Goal: Task Accomplishment & Management: Manage account settings

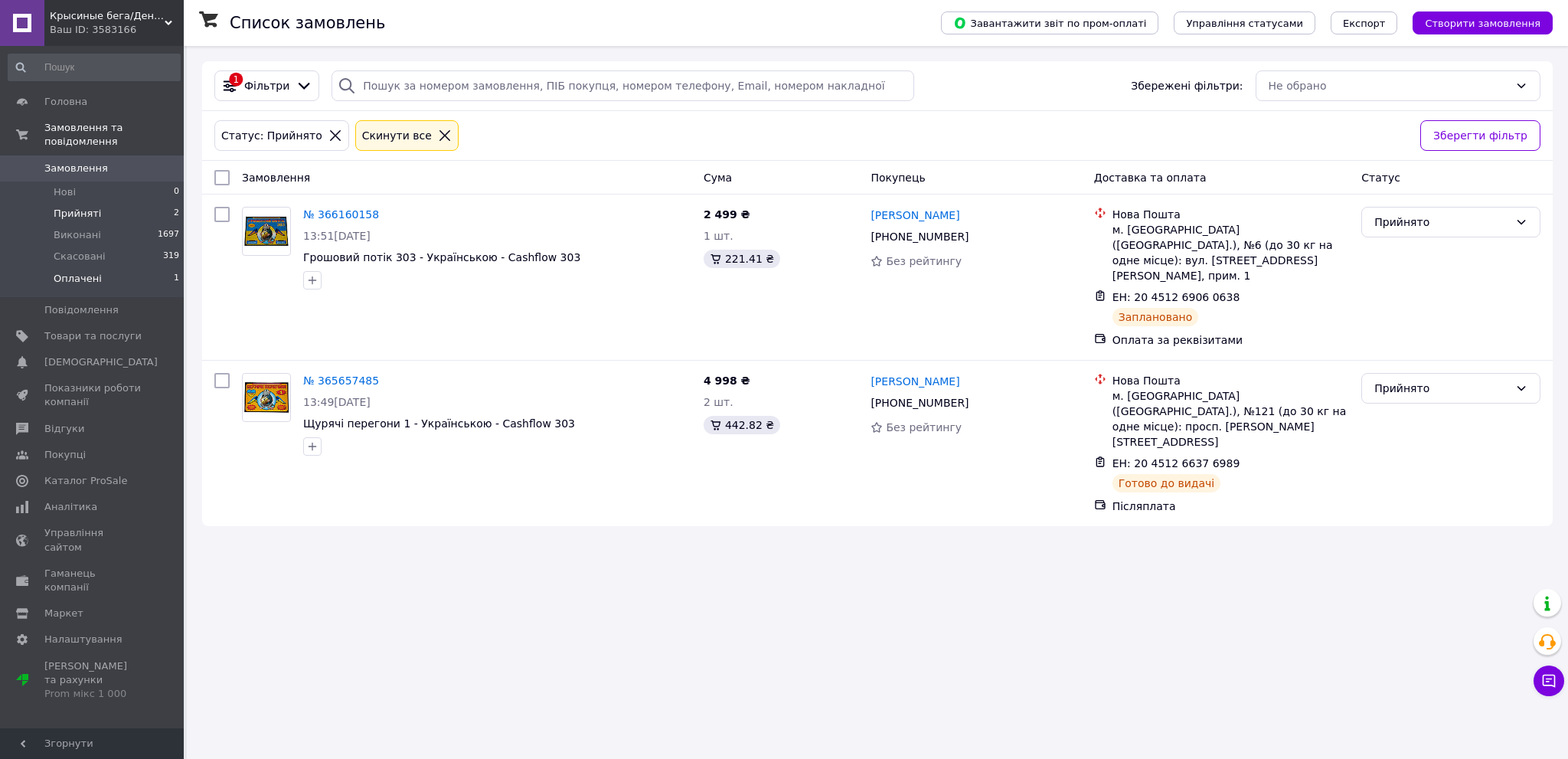
drag, startPoint x: 85, startPoint y: 273, endPoint x: 103, endPoint y: 279, distance: 19.0
click at [85, 273] on li "Оплачені 1" at bounding box center [94, 282] width 188 height 29
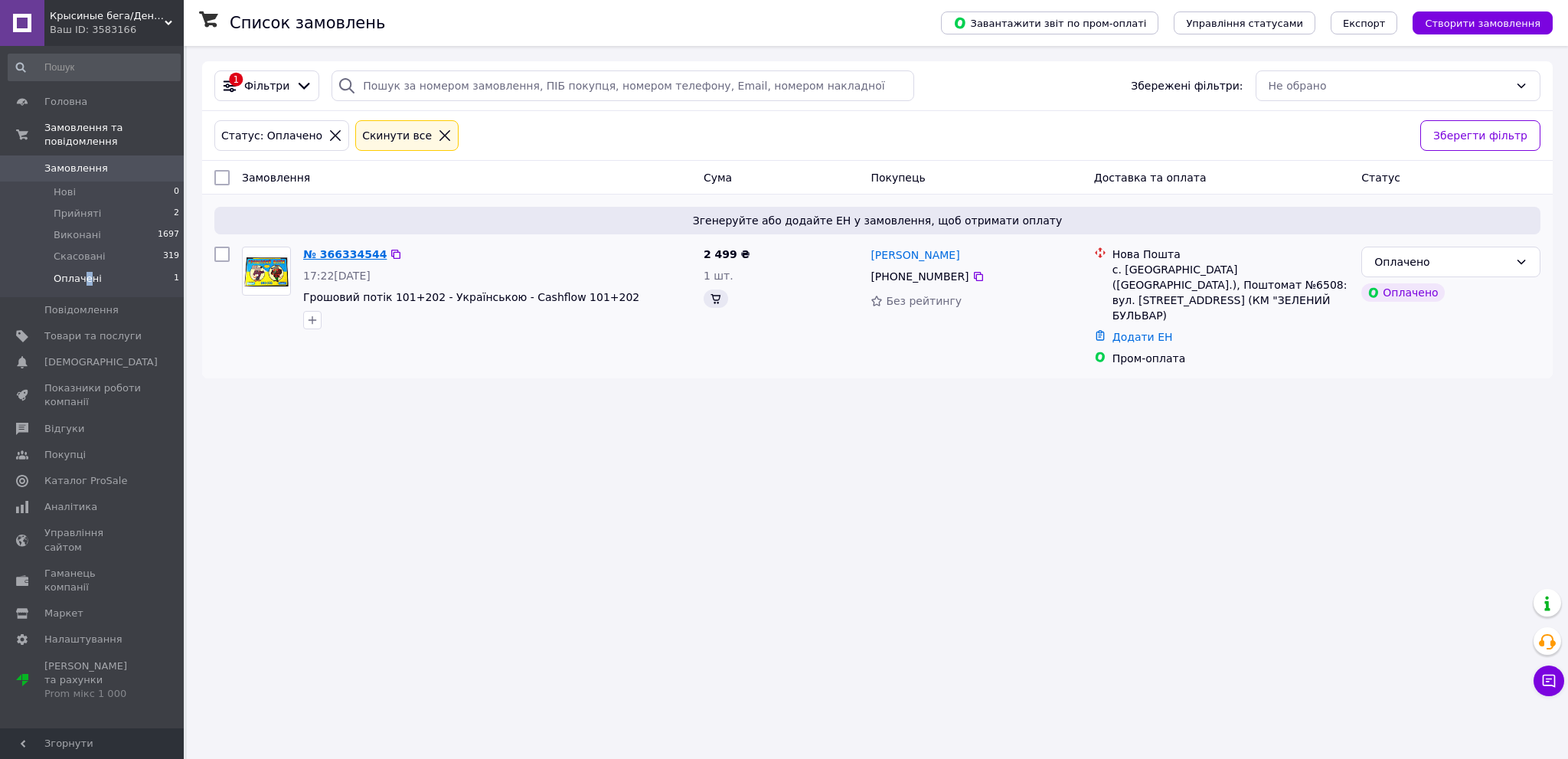
click at [356, 248] on link "№ 366334544" at bounding box center [345, 254] width 83 height 13
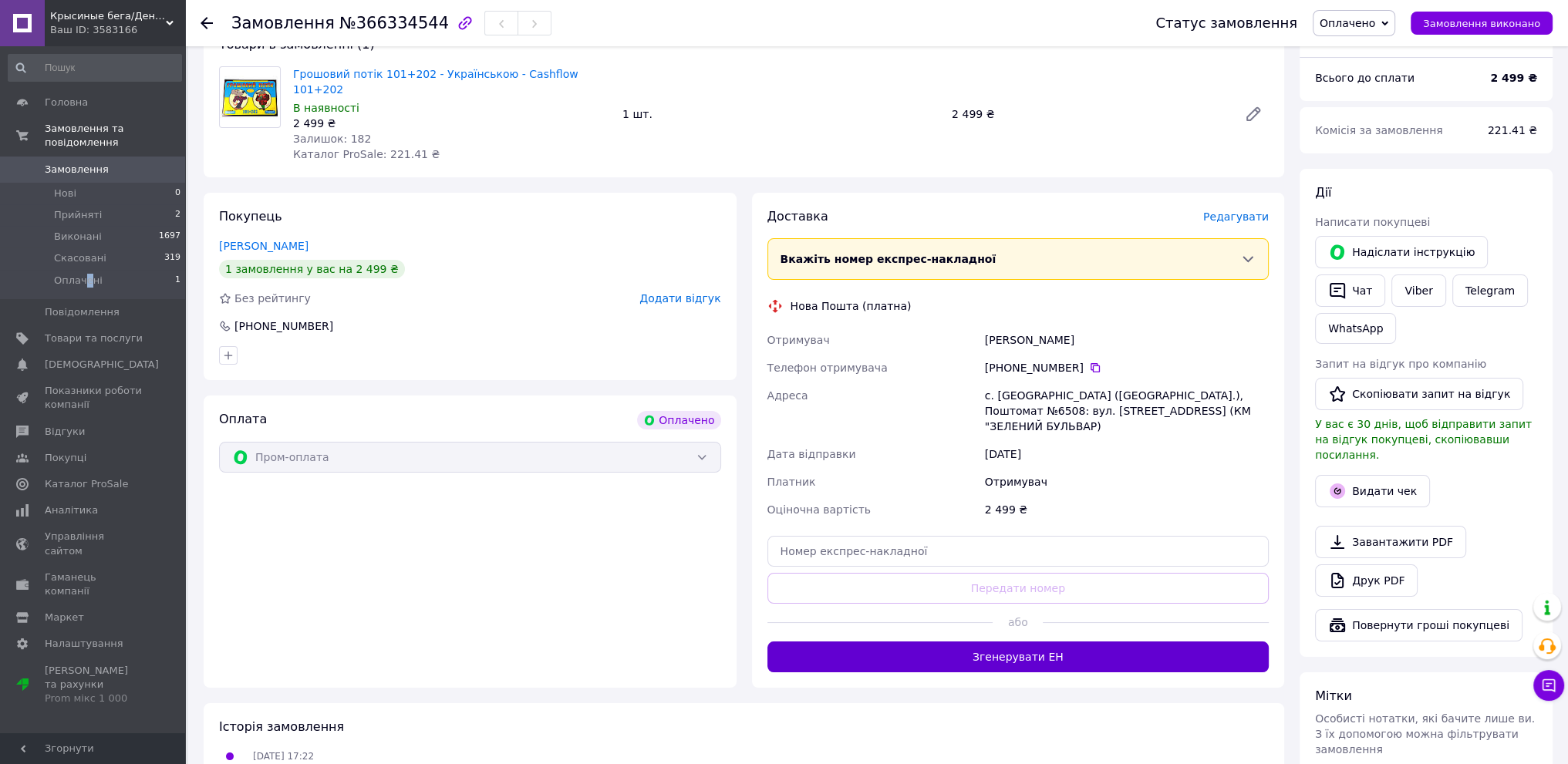
scroll to position [154, 0]
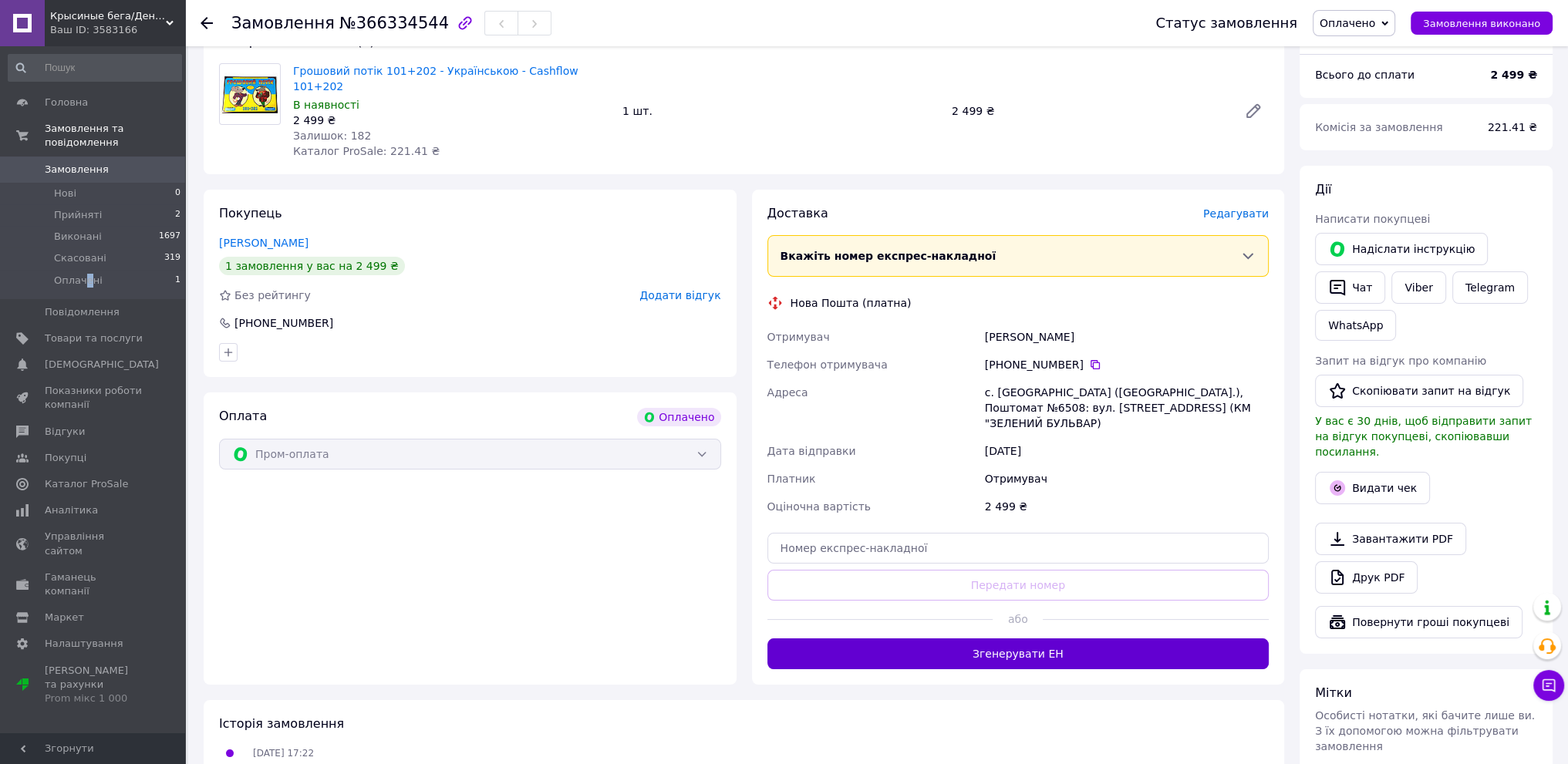
click at [1066, 638] on button "Згенерувати ЕН" at bounding box center [1018, 654] width 502 height 31
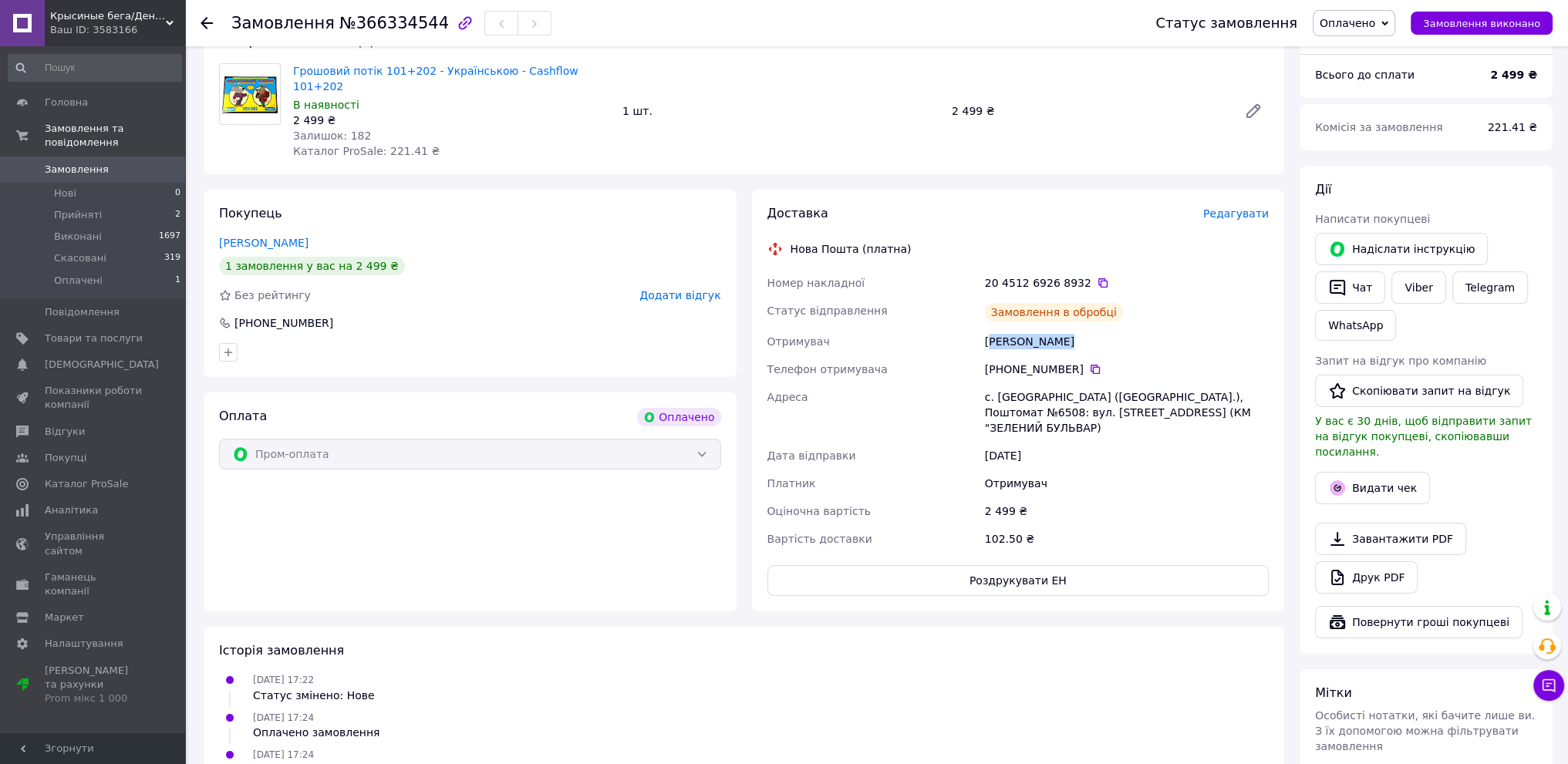
drag, startPoint x: 1058, startPoint y: 322, endPoint x: 989, endPoint y: 320, distance: 69.0
click at [989, 328] on div "Черкашин Іван" at bounding box center [1127, 342] width 290 height 27
copy div "еркашин Іван"
click at [1098, 278] on icon at bounding box center [1102, 282] width 9 height 9
click at [1091, 365] on icon at bounding box center [1094, 369] width 9 height 9
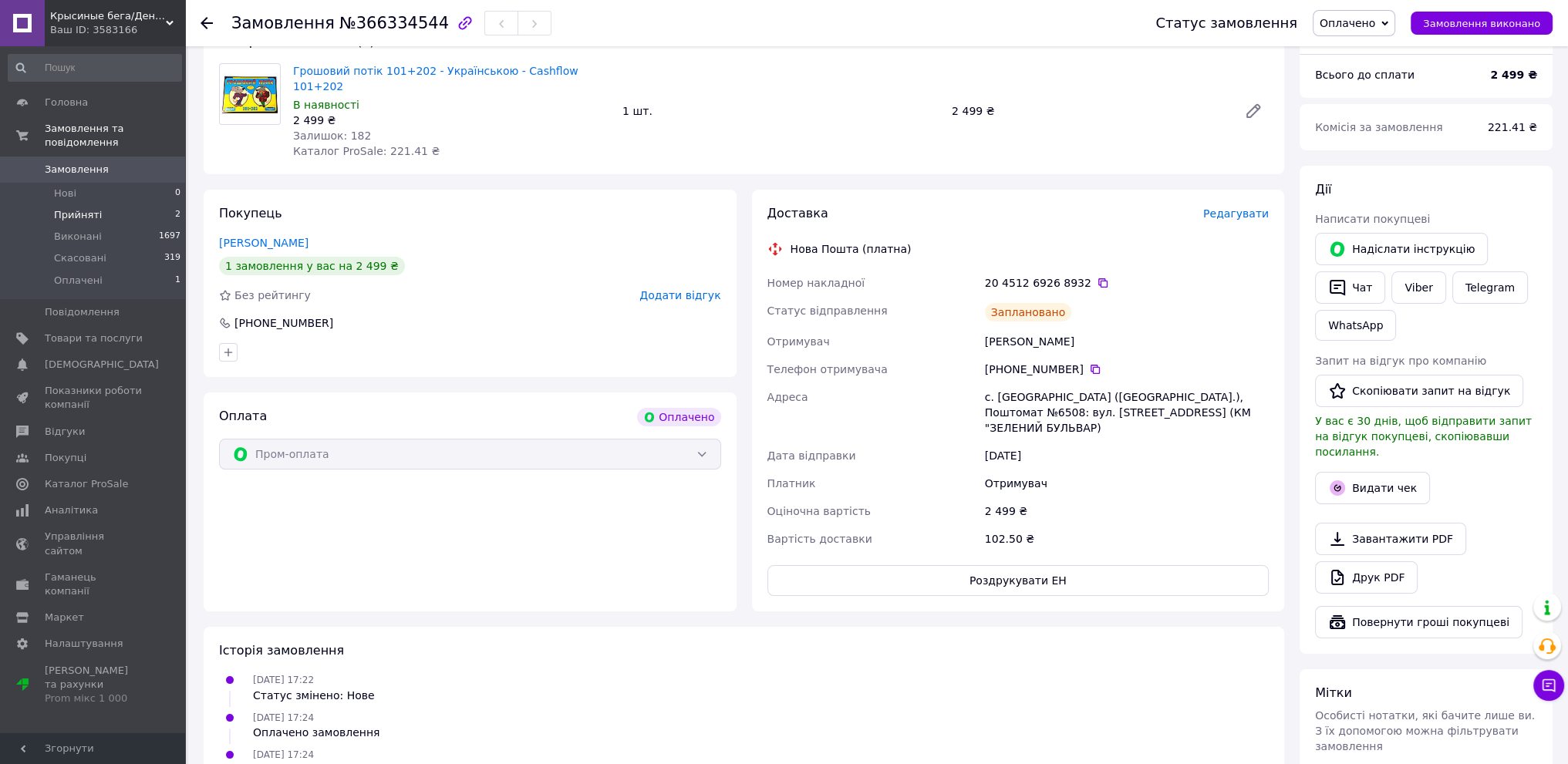
click at [70, 208] on span "Прийняті" at bounding box center [77, 215] width 48 height 14
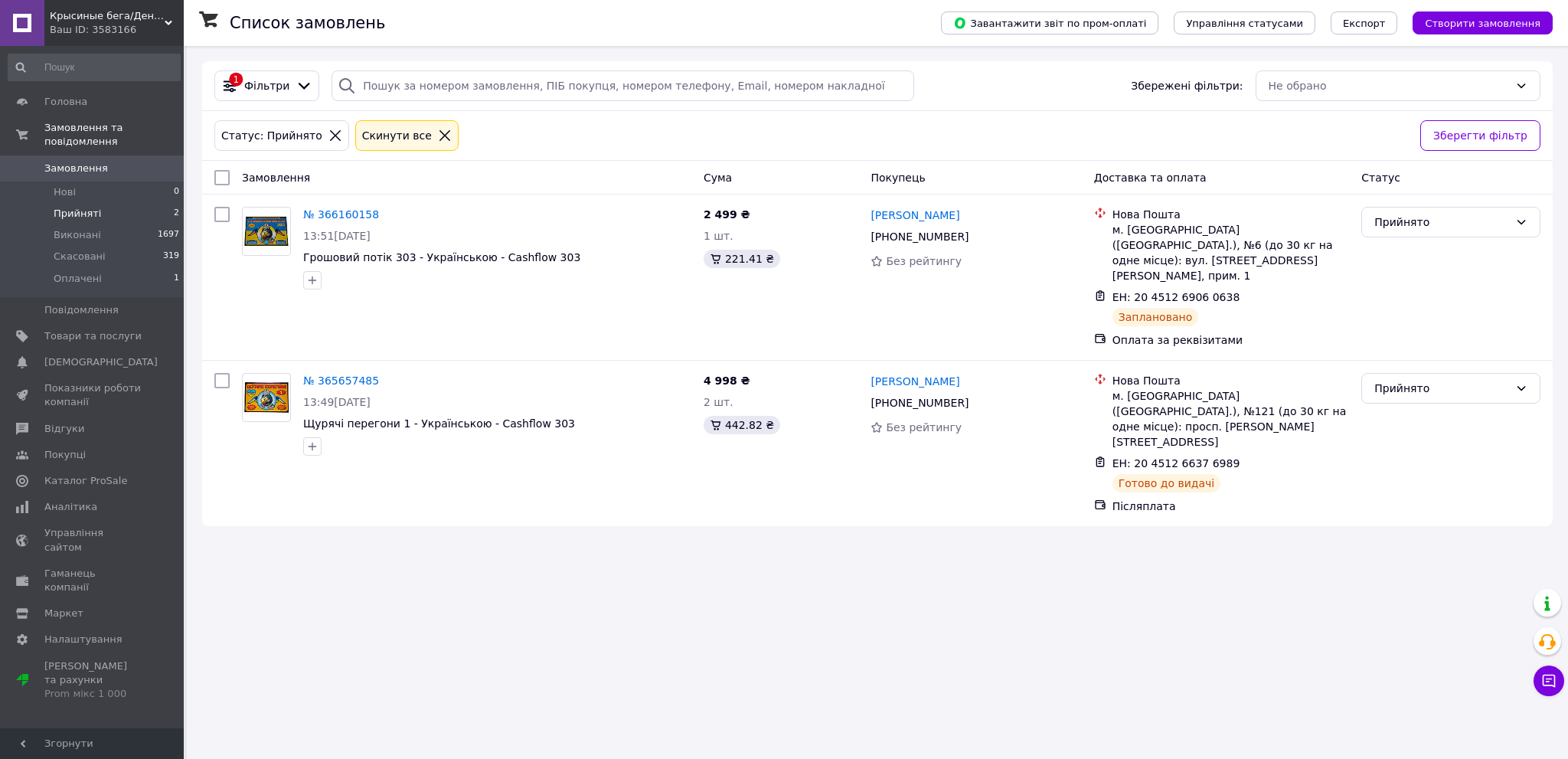
click at [156, 28] on div "Ваш ID: 3583166" at bounding box center [116, 30] width 134 height 14
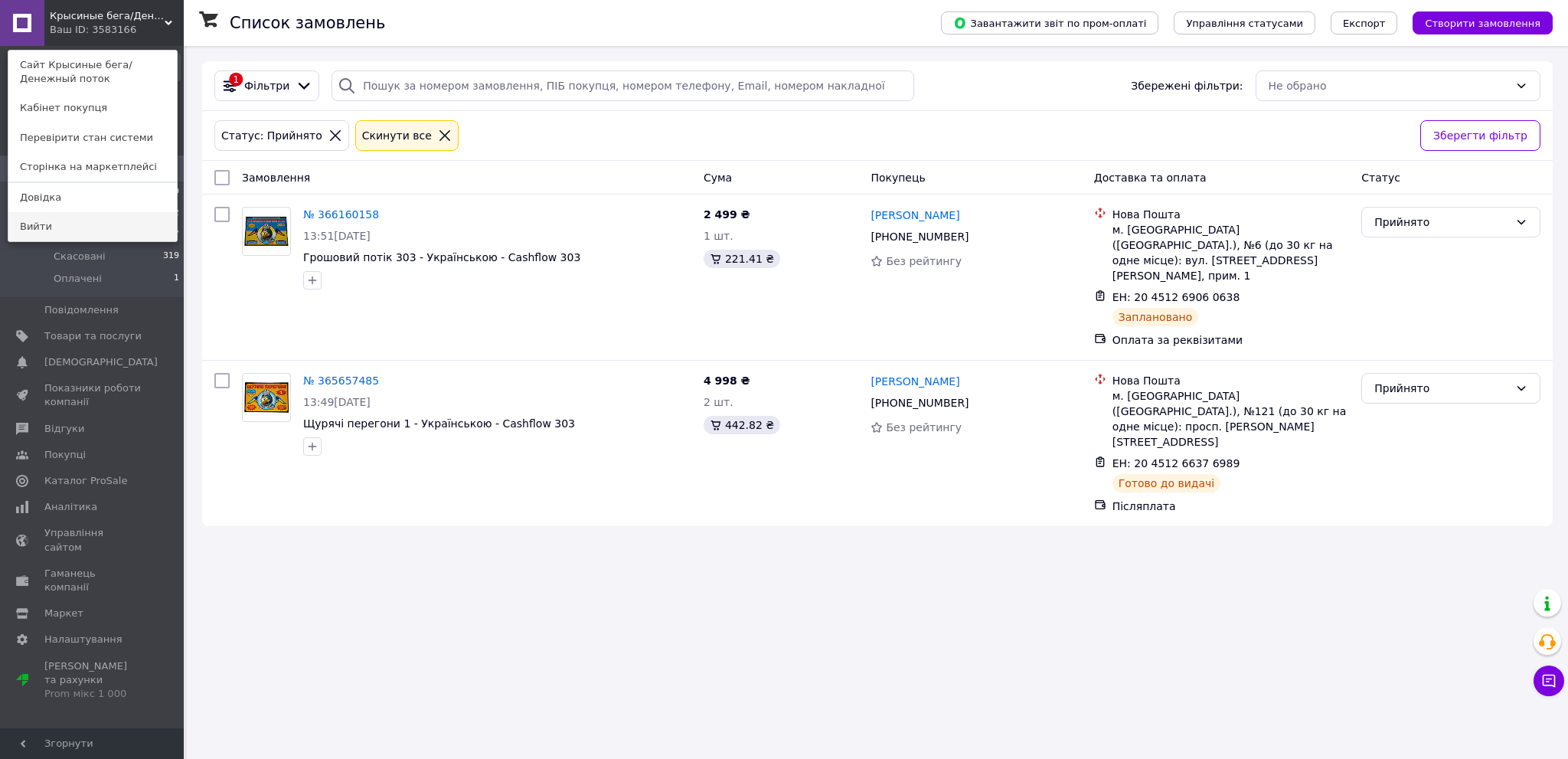
click at [110, 228] on link "Вийти" at bounding box center [93, 227] width 169 height 29
